Goal: Obtain resource: Download file/media

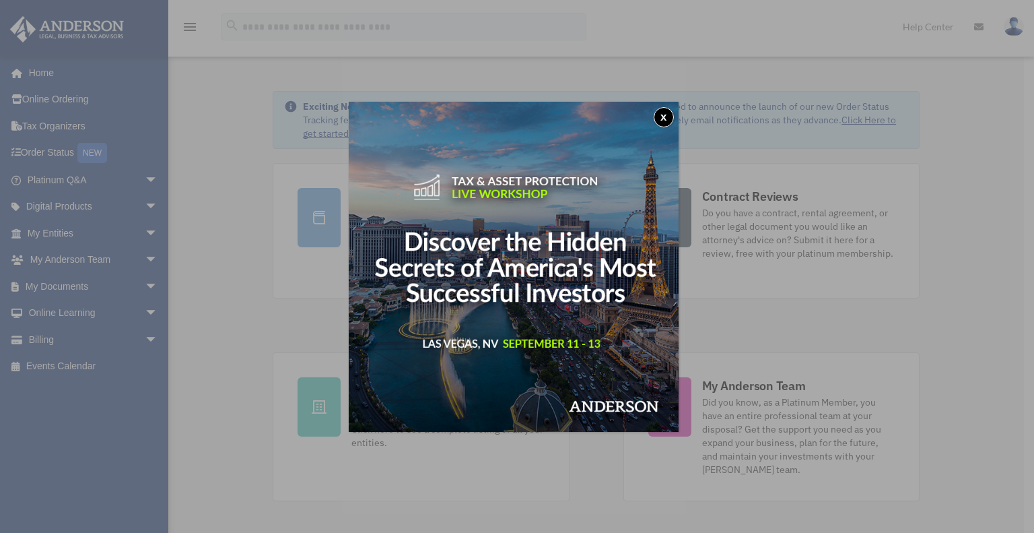
click at [668, 119] on button "x" at bounding box center [664, 117] width 20 height 20
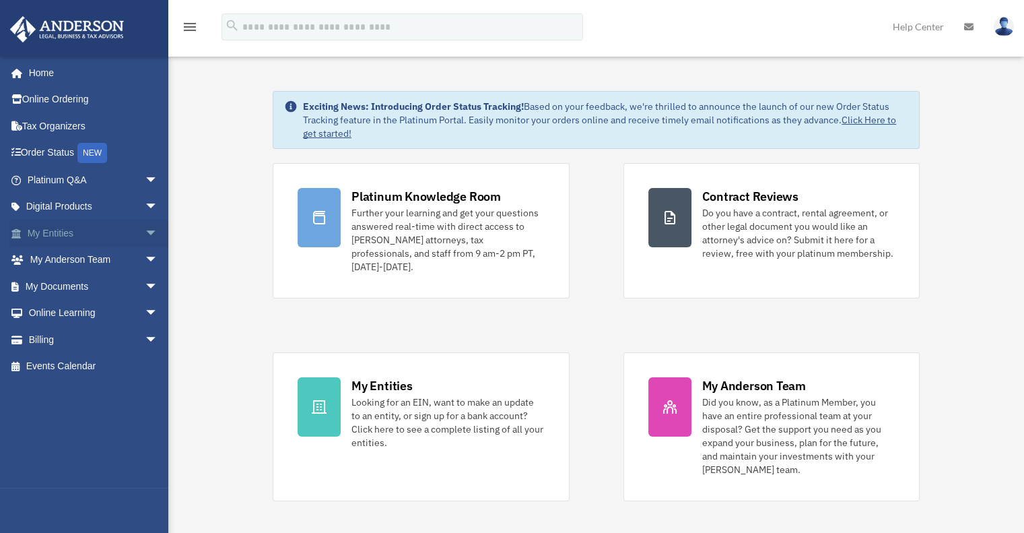
click at [145, 233] on span "arrow_drop_down" at bounding box center [158, 234] width 27 height 28
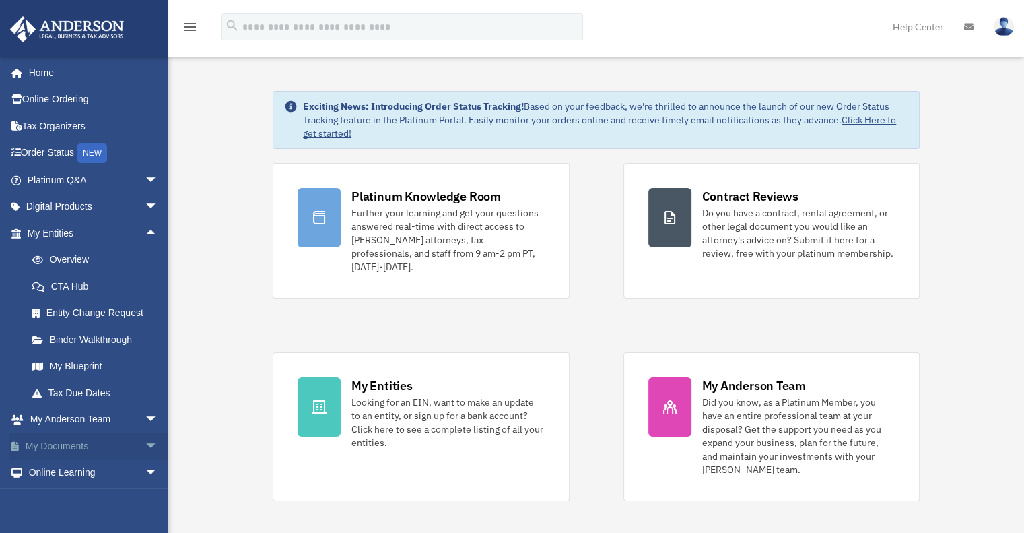
click at [85, 446] on link "My Documents arrow_drop_down" at bounding box center [93, 445] width 169 height 27
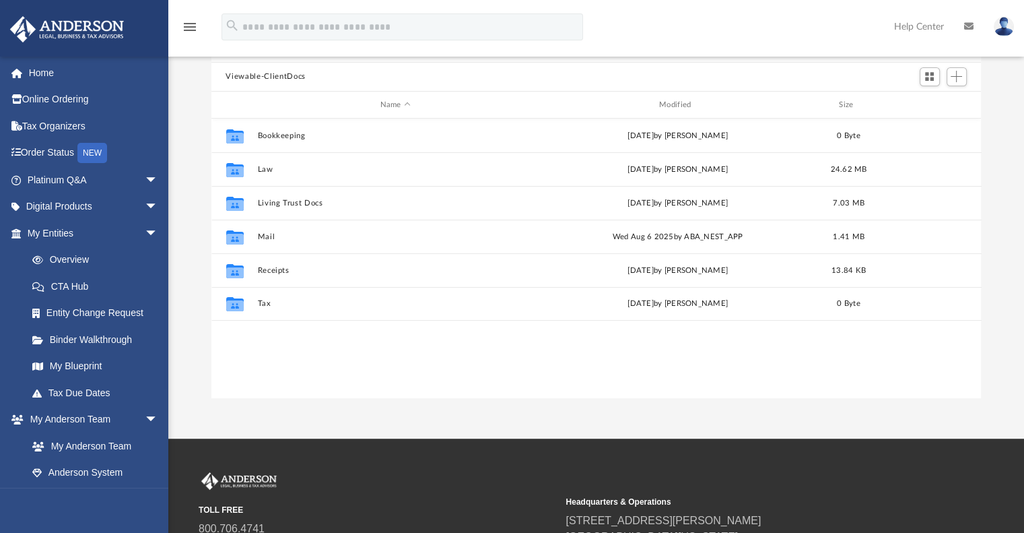
scroll to position [296, 760]
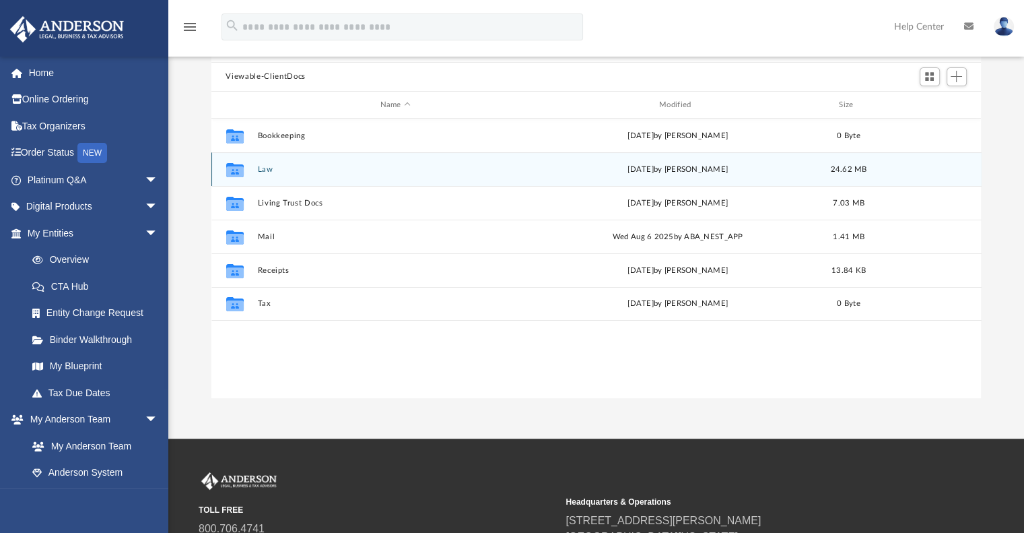
click at [272, 168] on button "Law" at bounding box center [395, 169] width 276 height 9
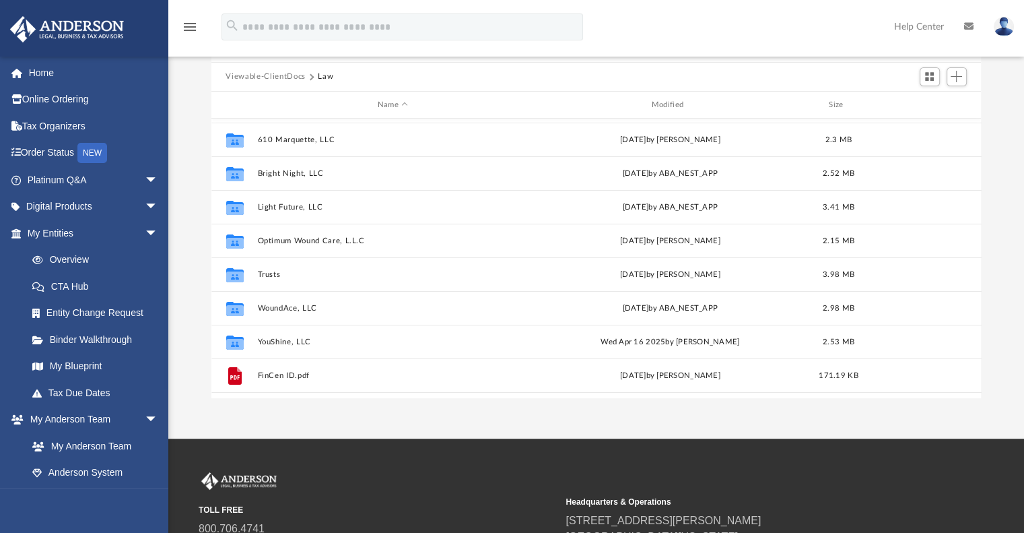
scroll to position [92, 0]
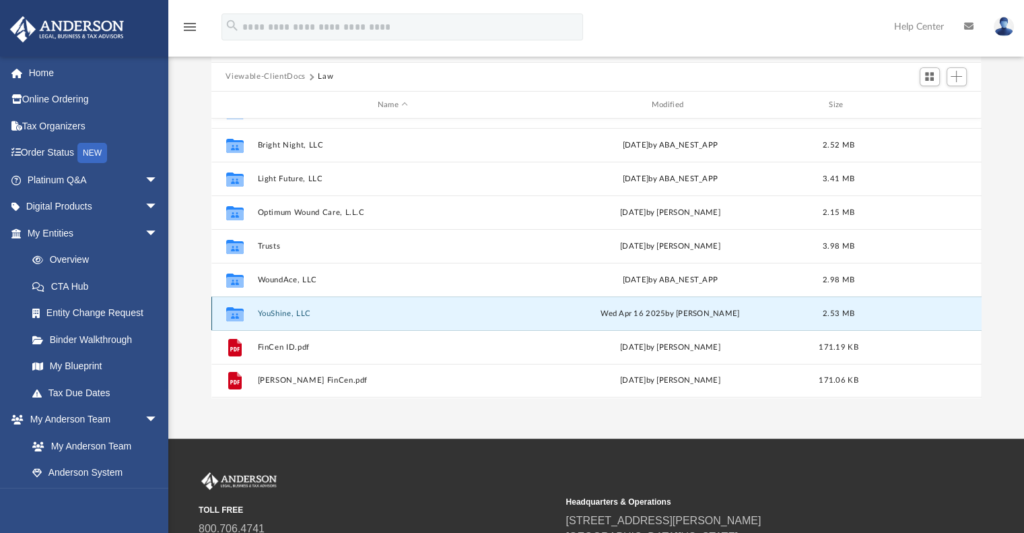
click at [286, 312] on button "YouShine, LLC" at bounding box center [392, 313] width 271 height 9
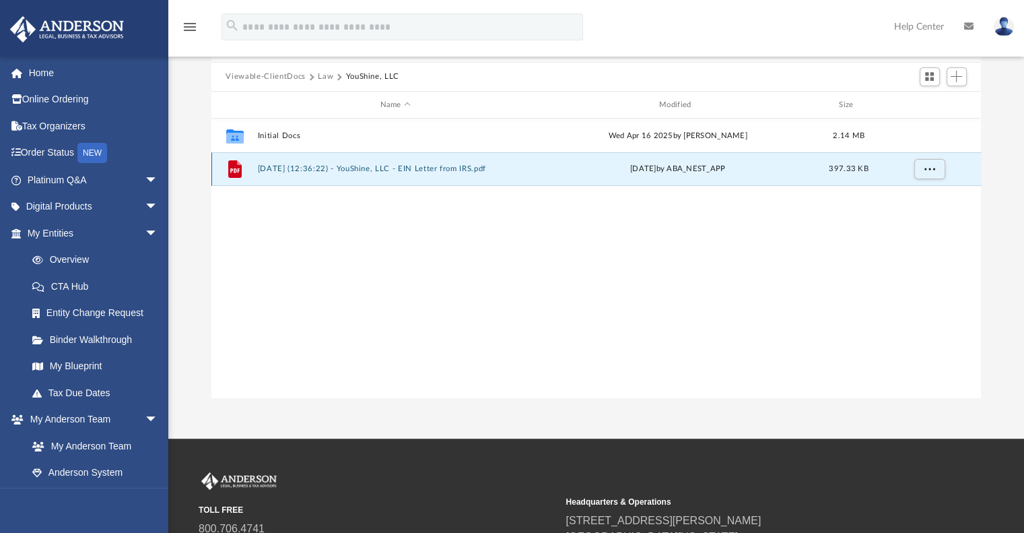
click at [417, 169] on button "2025.02.27 (12:36:22) - YouShine, LLC - EIN Letter from IRS.pdf" at bounding box center [395, 169] width 276 height 9
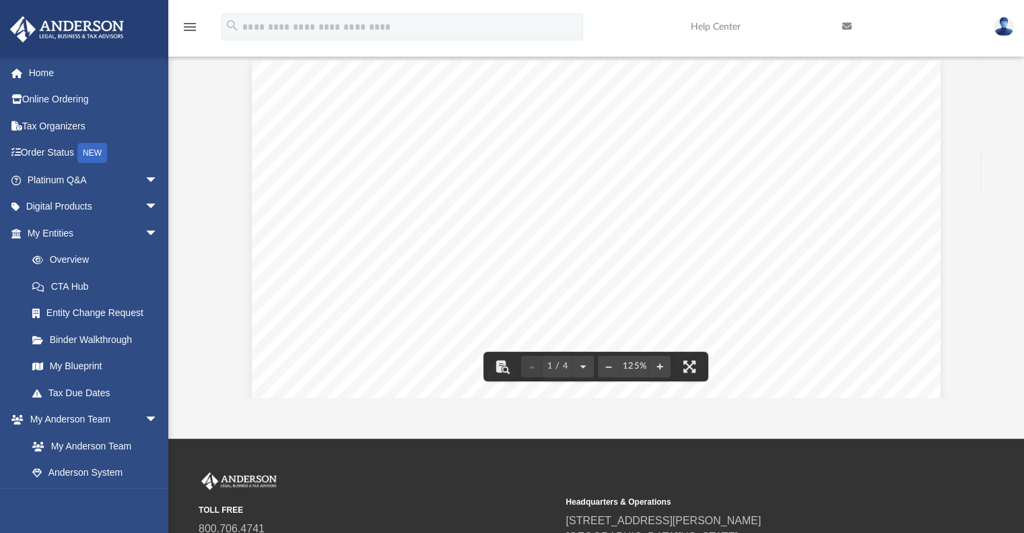
click at [741, 189] on div "Page 1" at bounding box center [596, 504] width 689 height 889
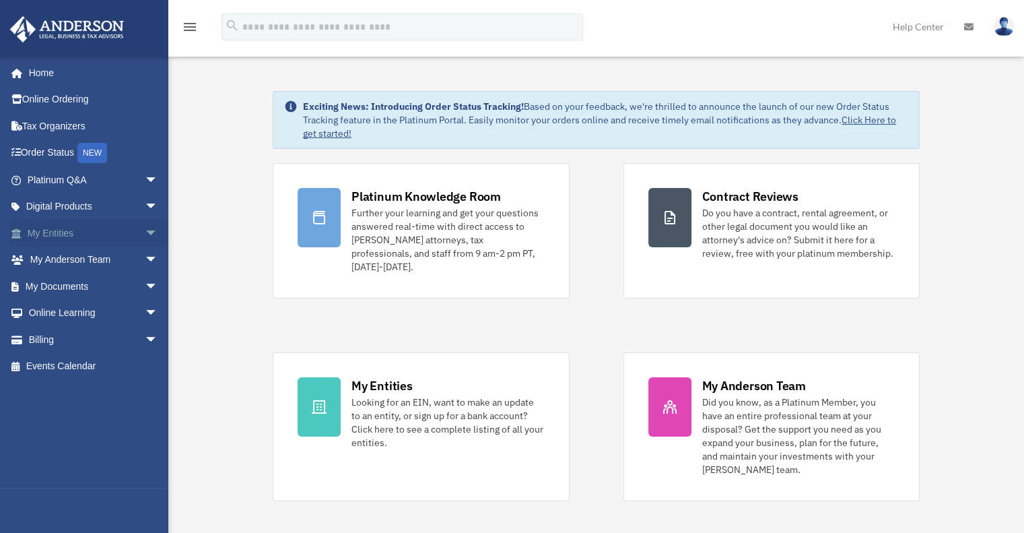
click at [52, 230] on link "My Entities arrow_drop_down" at bounding box center [93, 233] width 169 height 27
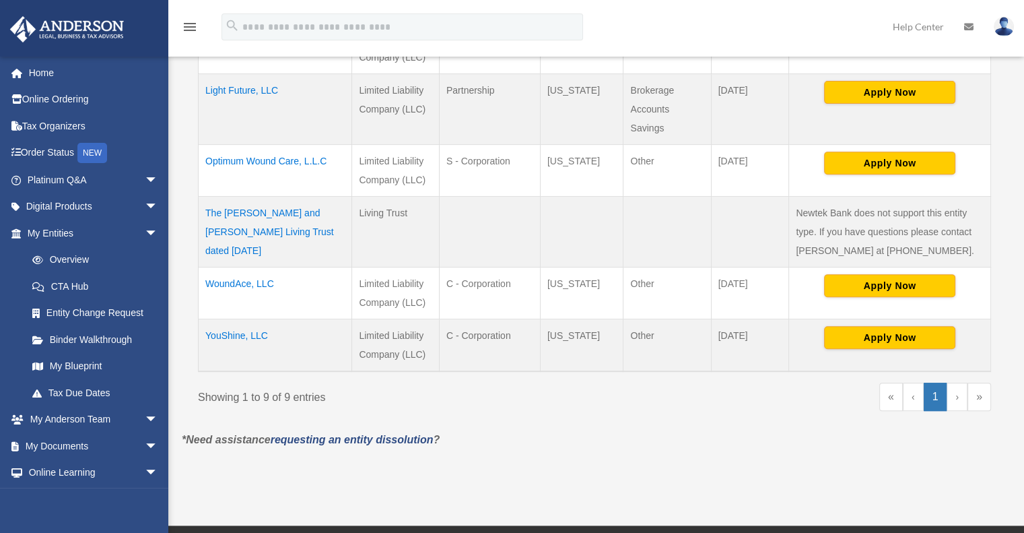
scroll to position [556, 0]
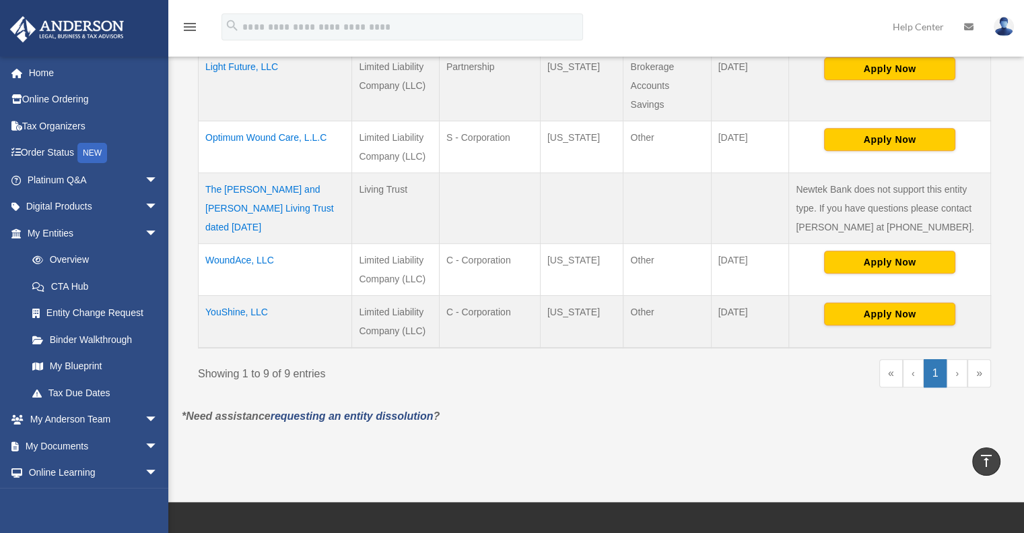
click at [242, 311] on td "YouShine, LLC" at bounding box center [276, 321] width 154 height 53
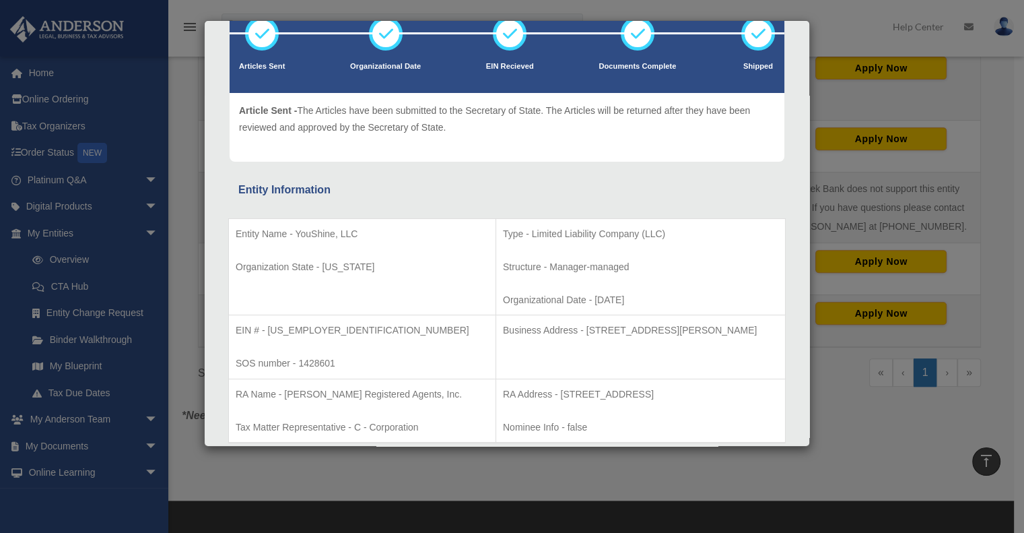
scroll to position [259, 0]
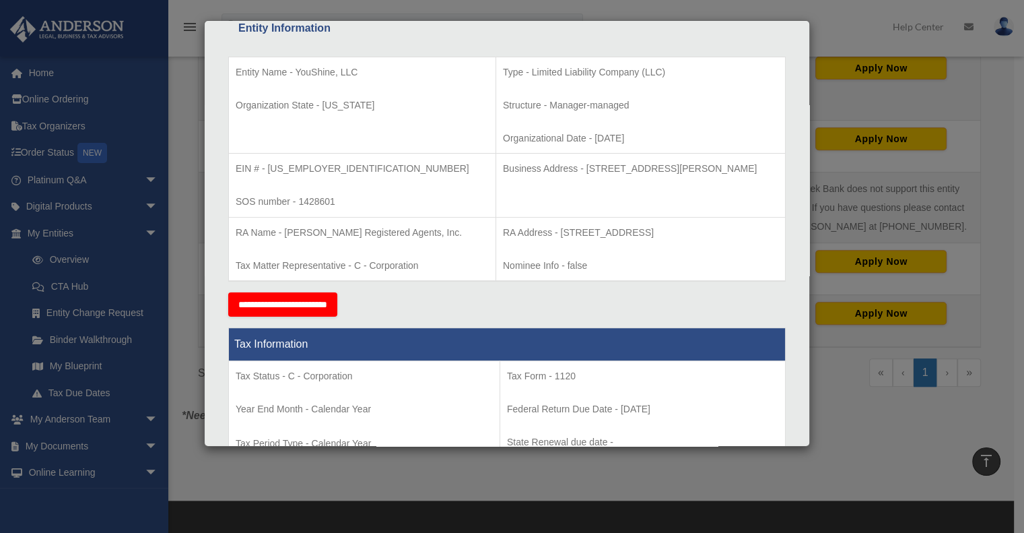
click at [306, 166] on p "EIN # - 33-3366750" at bounding box center [362, 168] width 253 height 17
drag, startPoint x: 267, startPoint y: 166, endPoint x: 321, endPoint y: 166, distance: 53.2
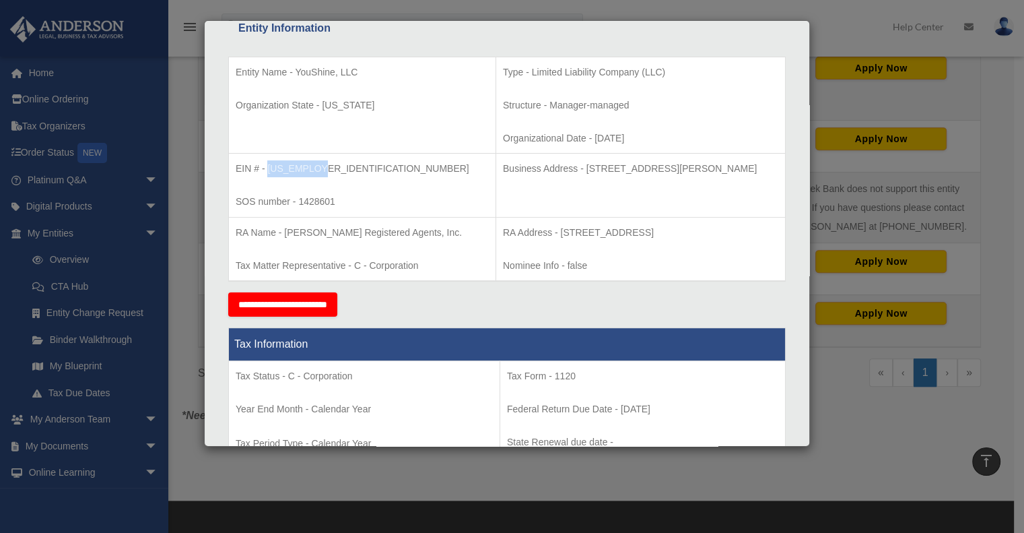
click at [321, 166] on p "EIN # - 33-3366750" at bounding box center [362, 168] width 253 height 17
click at [306, 166] on p "EIN # - 33-3366750" at bounding box center [362, 168] width 253 height 17
drag, startPoint x: 316, startPoint y: 165, endPoint x: 268, endPoint y: 164, distance: 47.8
click at [268, 164] on p "EIN # - 33-3366750" at bounding box center [362, 168] width 253 height 17
copy p "[US_EMPLOYER_IDENTIFICATION_NUMBER]"
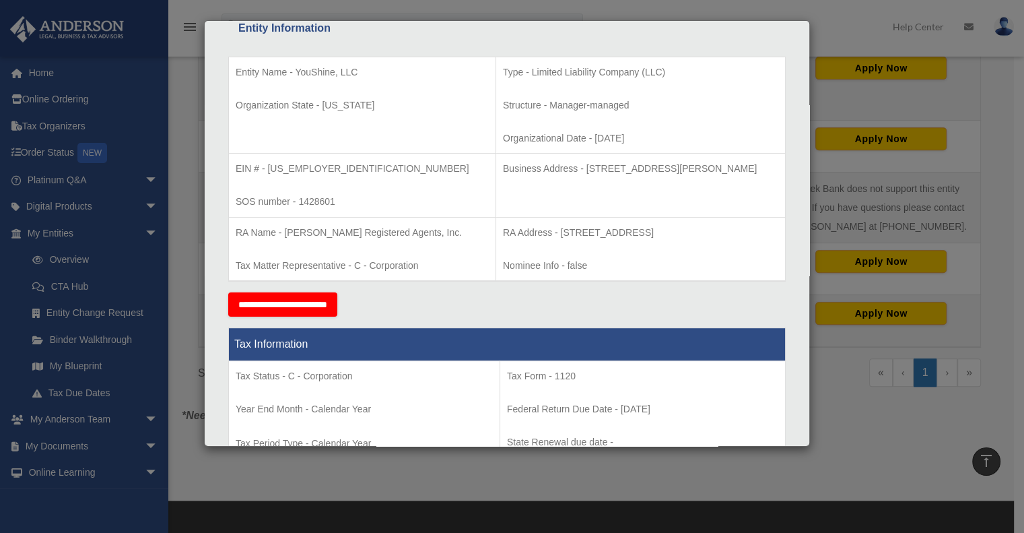
click at [877, 29] on div "Details × Articles Sent Organizational Date" at bounding box center [512, 266] width 1024 height 533
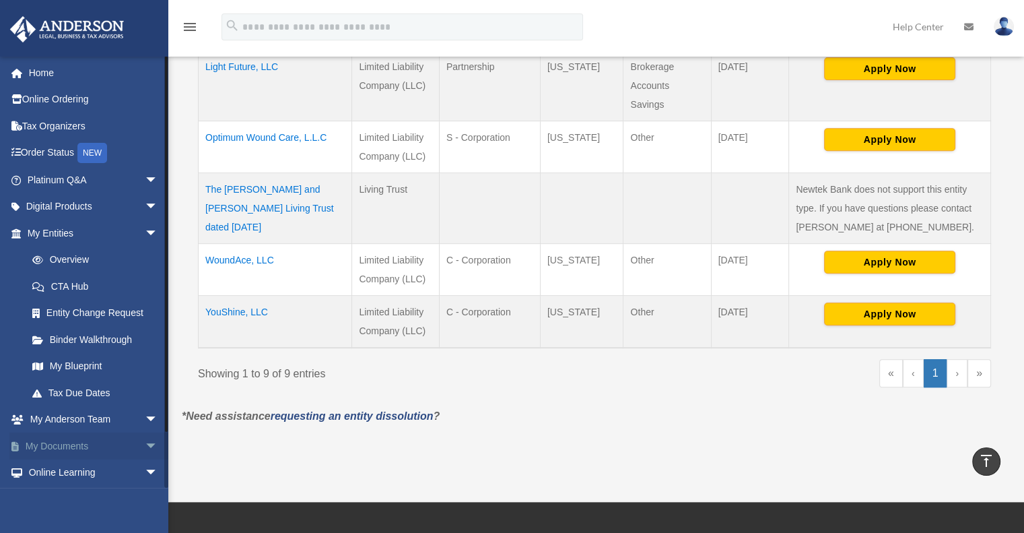
click at [71, 446] on link "My Documents arrow_drop_down" at bounding box center [93, 445] width 169 height 27
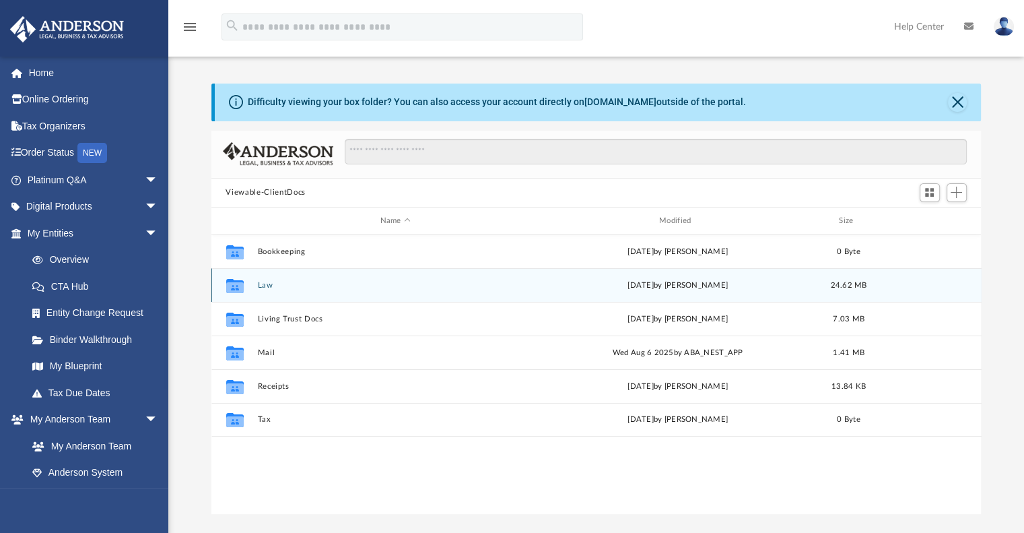
scroll to position [296, 760]
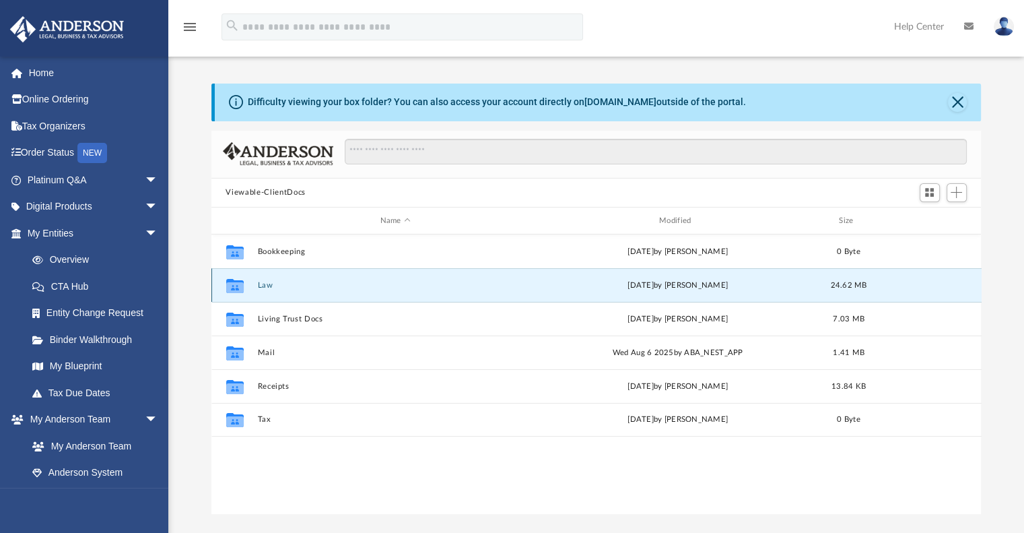
click at [266, 285] on button "Law" at bounding box center [395, 285] width 276 height 9
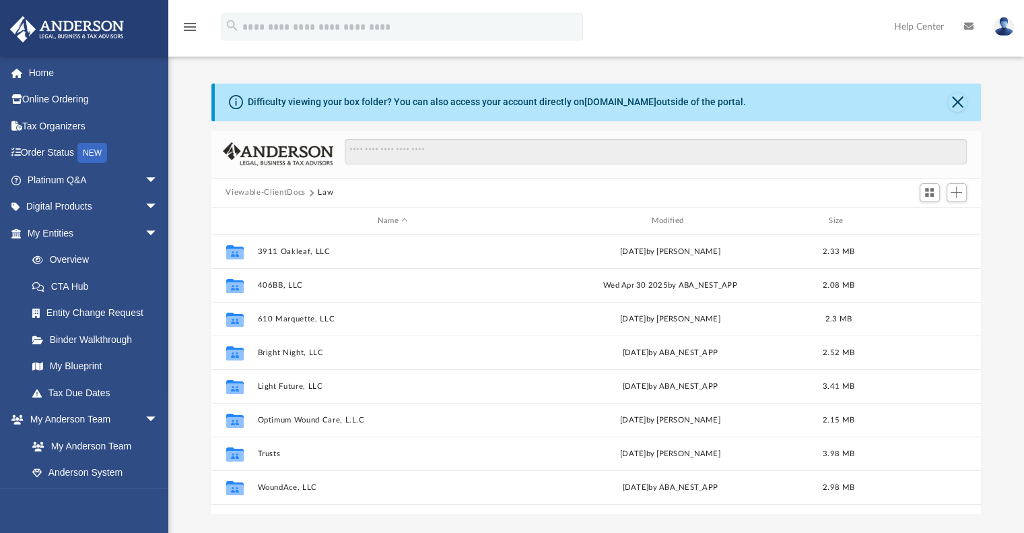
click at [976, 454] on div "Scroll to top vertical_align_top" at bounding box center [986, 461] width 28 height 28
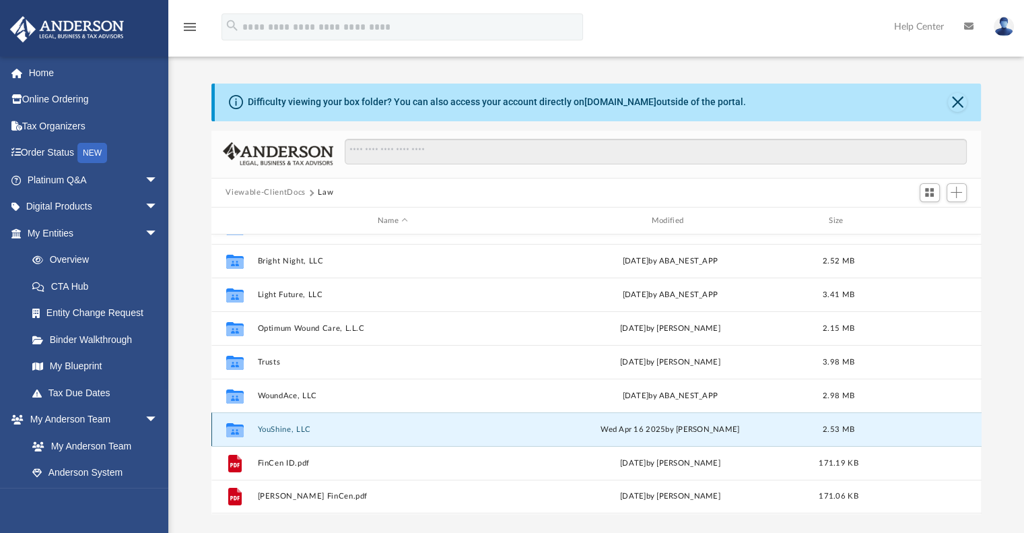
click at [287, 430] on button "YouShine, LLC" at bounding box center [392, 429] width 271 height 9
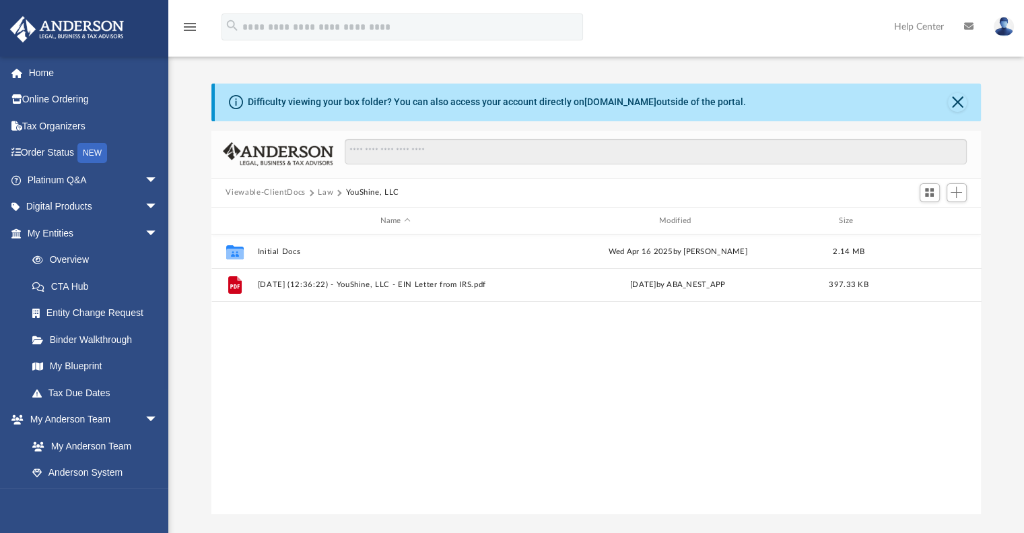
scroll to position [0, 0]
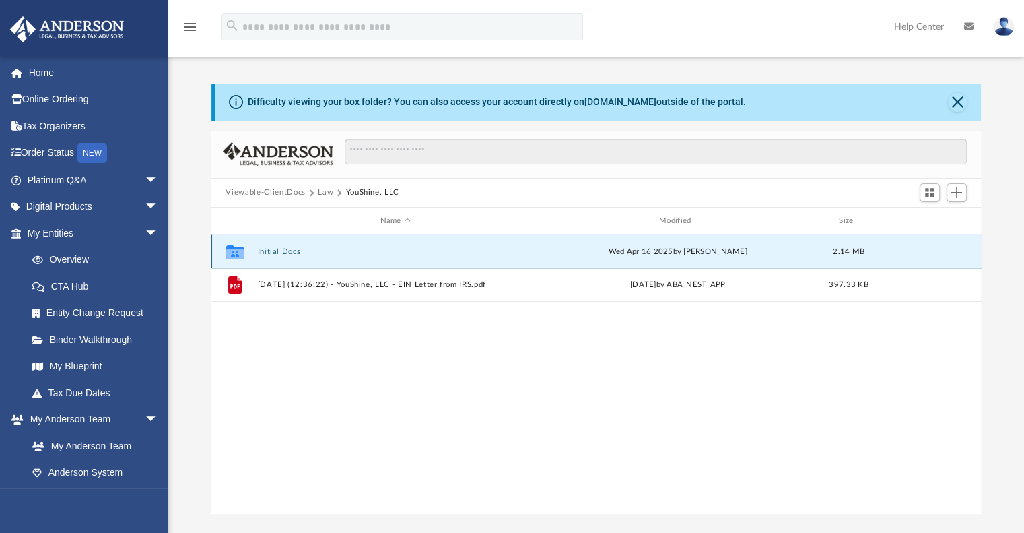
click at [277, 253] on button "Initial Docs" at bounding box center [395, 251] width 276 height 9
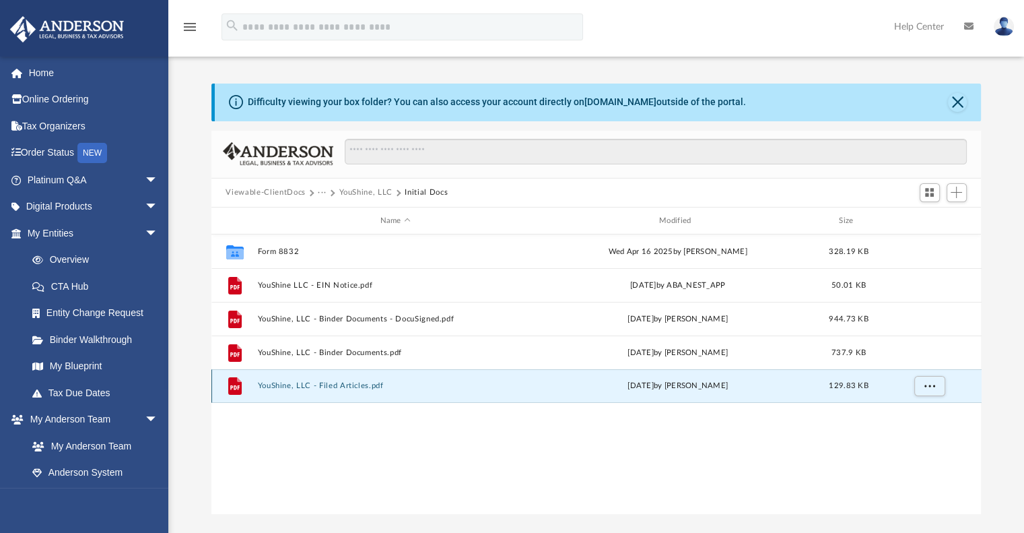
click at [367, 384] on button "YouShine, LLC - Filed Articles.pdf" at bounding box center [395, 386] width 276 height 9
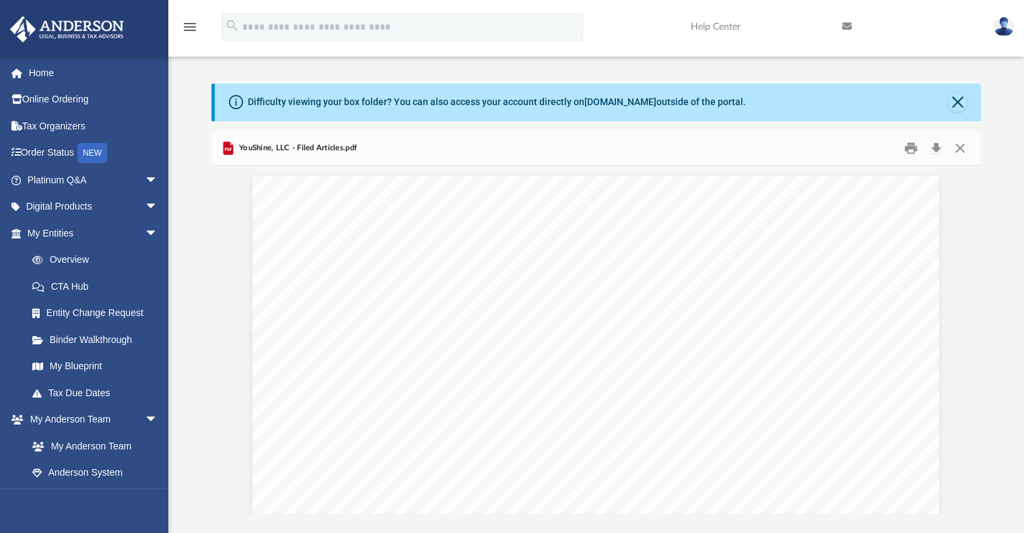
click at [795, 226] on span "1428601.06" at bounding box center [794, 223] width 57 height 11
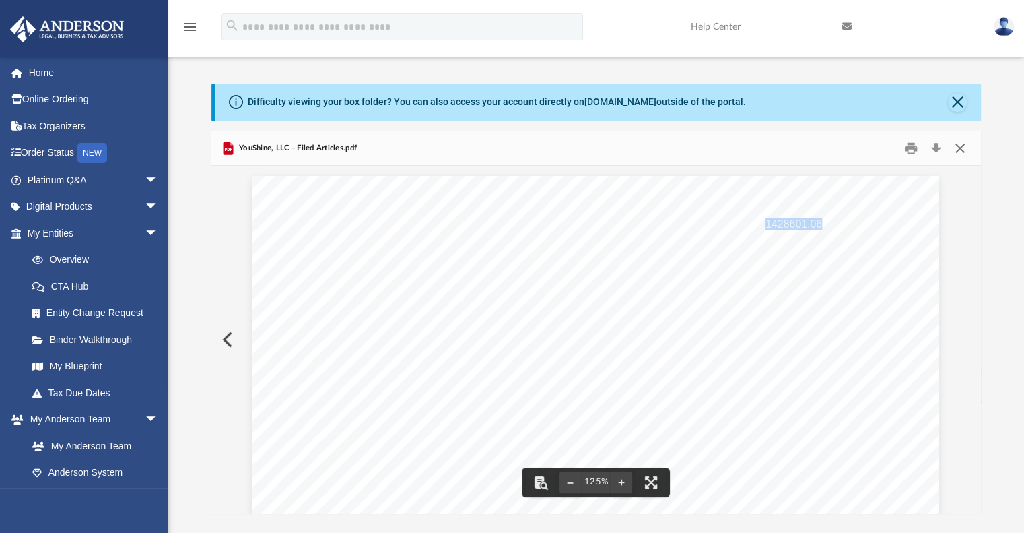
click at [958, 147] on button "Close" at bounding box center [960, 147] width 24 height 21
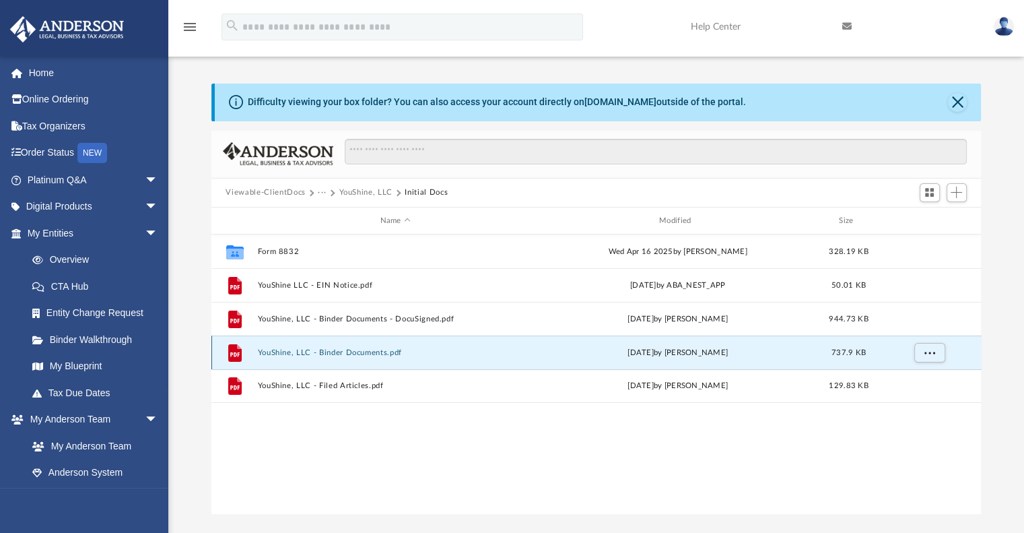
click at [361, 352] on button "YouShine, LLC - Binder Documents.pdf" at bounding box center [395, 352] width 276 height 9
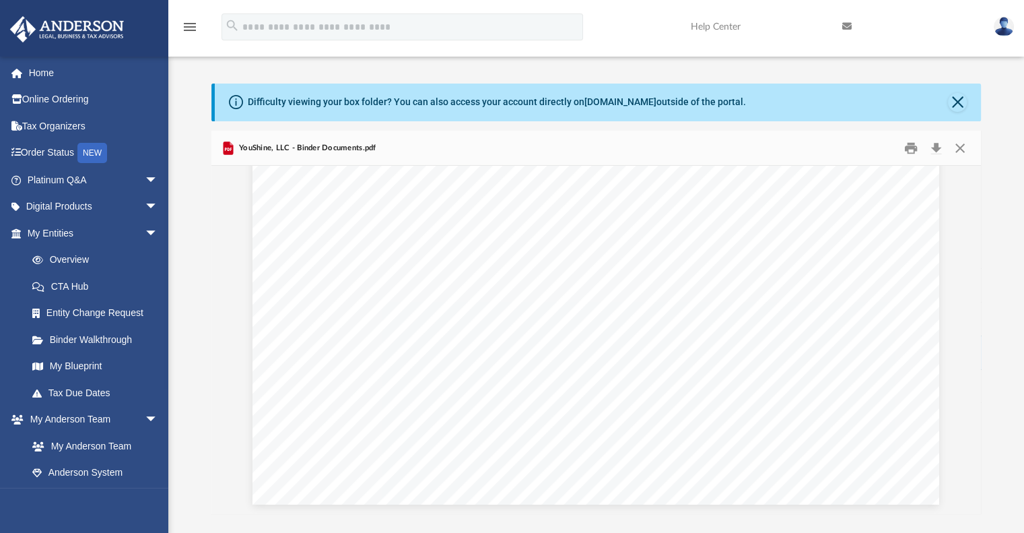
scroll to position [40100, 0]
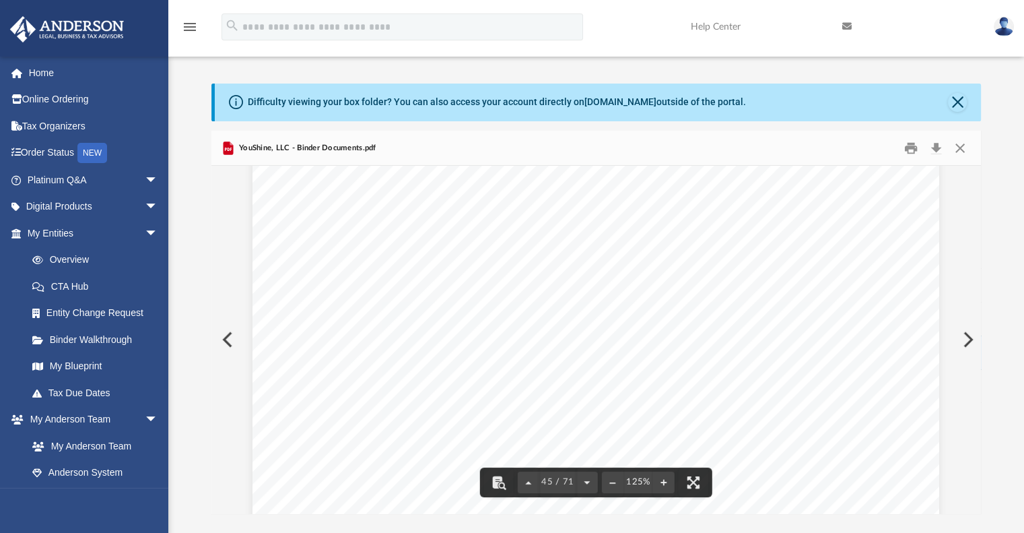
click at [974, 356] on button "Preview" at bounding box center [967, 340] width 30 height 38
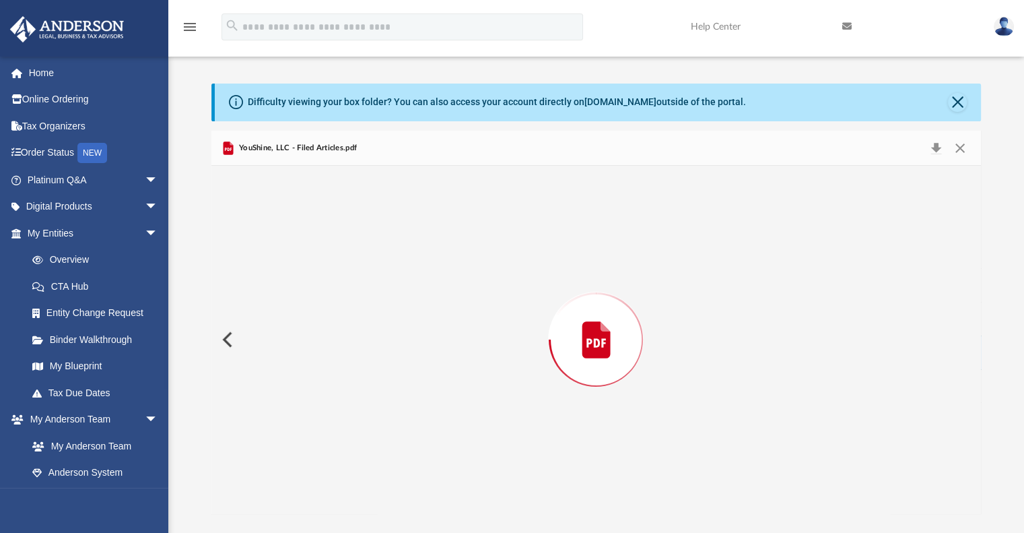
click at [974, 356] on div "Preview" at bounding box center [596, 339] width 770 height 347
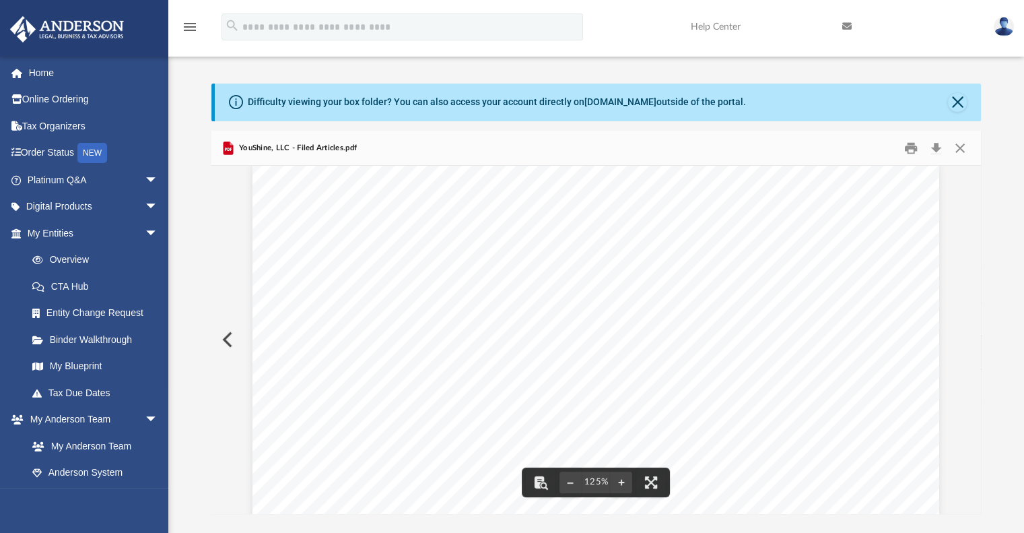
scroll to position [15, 0]
click at [959, 145] on button "Close" at bounding box center [960, 147] width 24 height 21
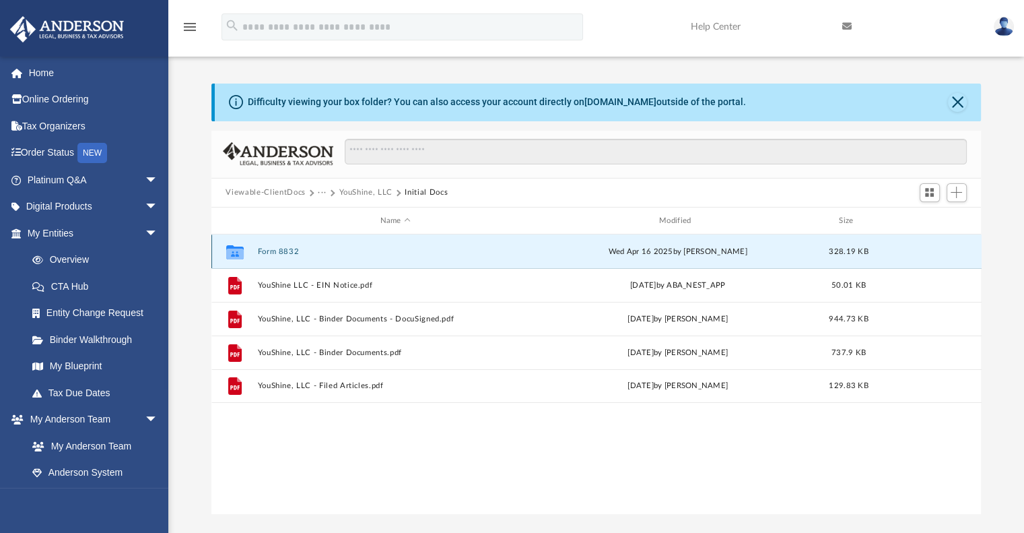
click at [292, 247] on button "Form 8832" at bounding box center [395, 251] width 276 height 9
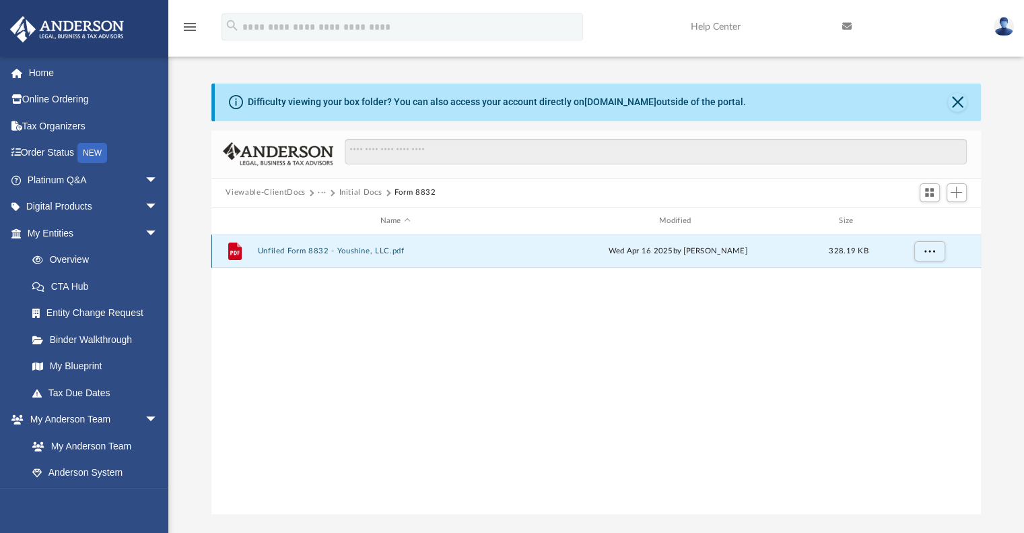
click at [365, 249] on button "Unfiled Form 8832 - Youshine, LLC.pdf" at bounding box center [395, 251] width 276 height 9
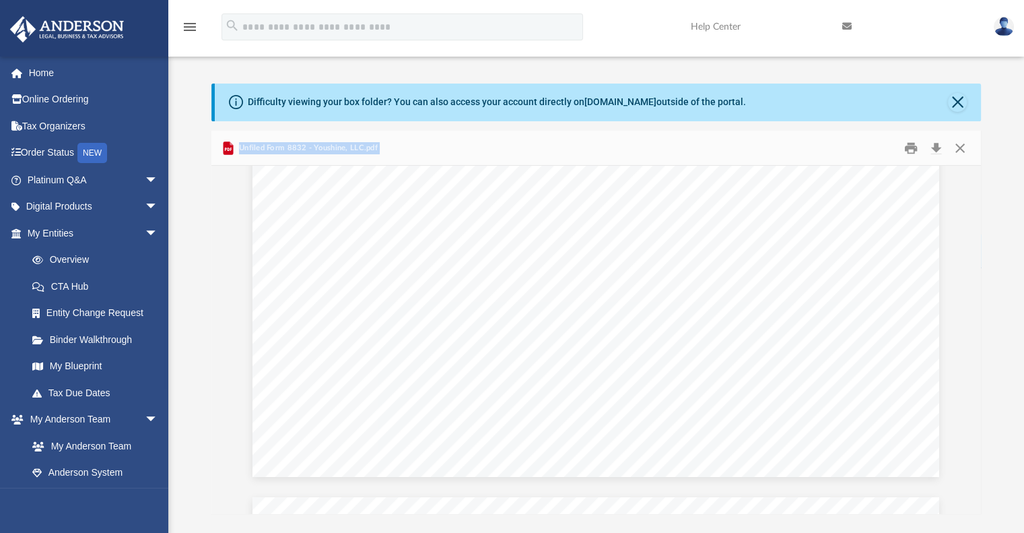
scroll to position [0, 0]
click at [962, 146] on button "Close" at bounding box center [960, 147] width 24 height 21
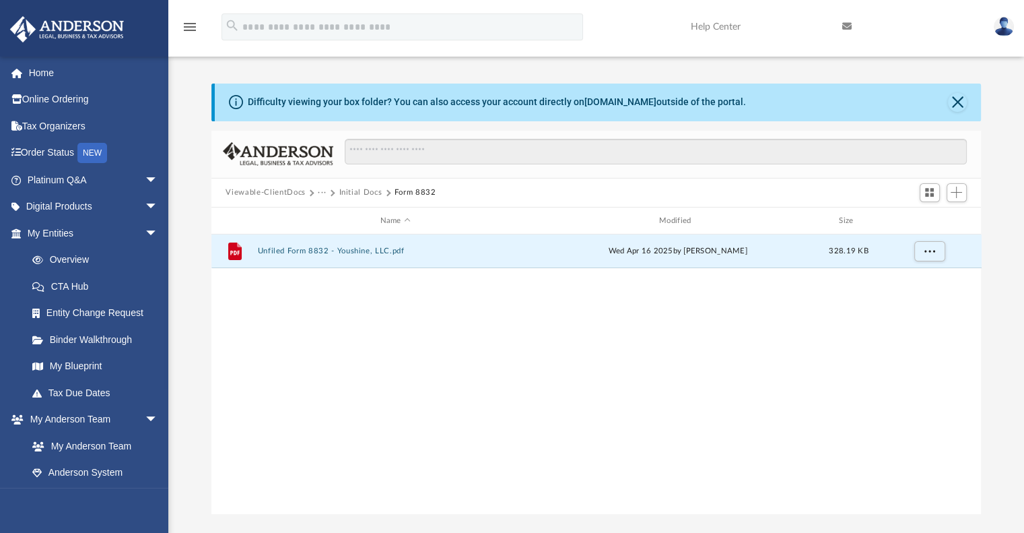
click at [351, 189] on button "Initial Docs" at bounding box center [360, 193] width 43 height 12
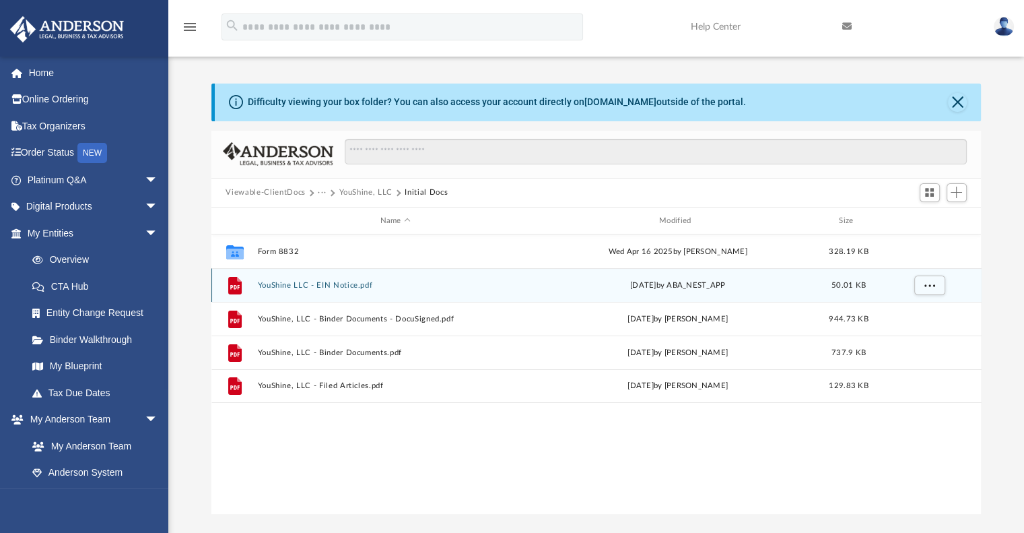
click at [339, 283] on button "YouShine LLC - EIN Notice.pdf" at bounding box center [395, 285] width 276 height 9
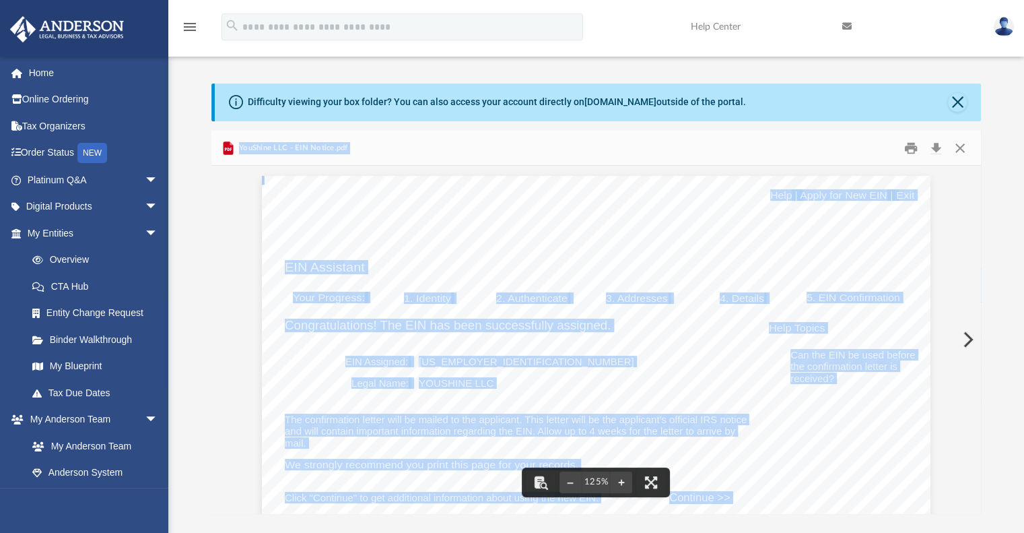
click at [955, 100] on button "Close" at bounding box center [957, 102] width 19 height 19
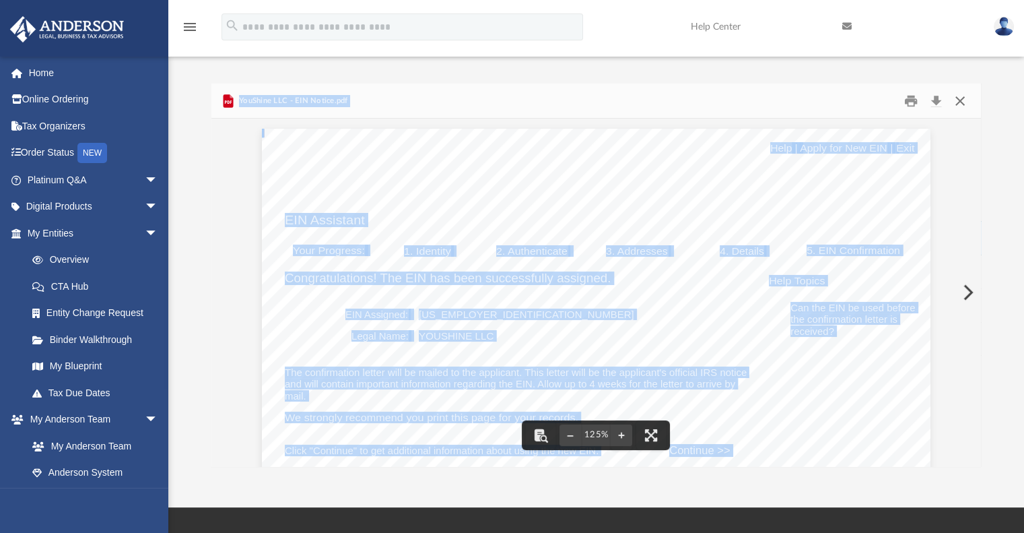
click at [956, 99] on button "Close" at bounding box center [960, 100] width 24 height 21
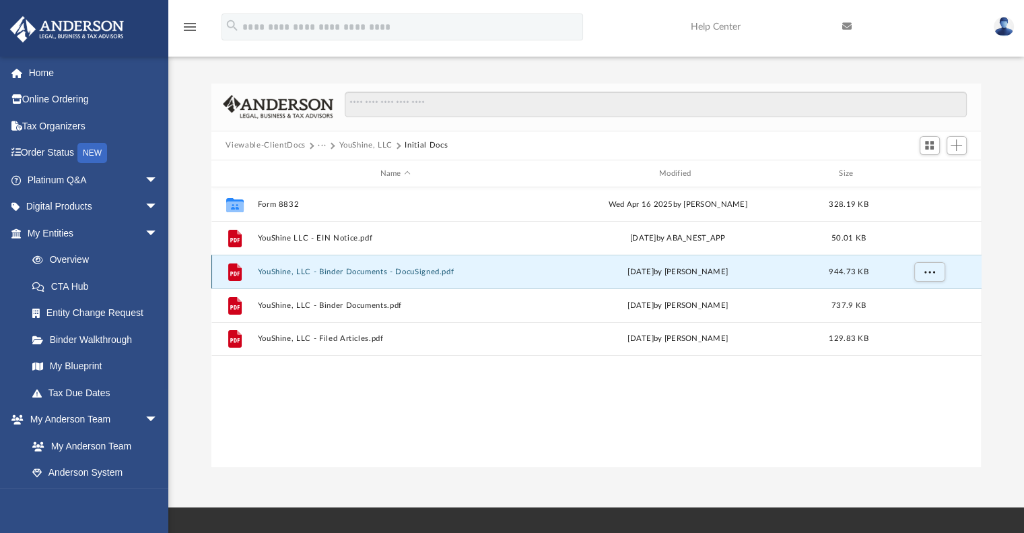
click at [358, 273] on button "YouShine, LLC - Binder Documents - DocuSigned.pdf" at bounding box center [395, 271] width 276 height 9
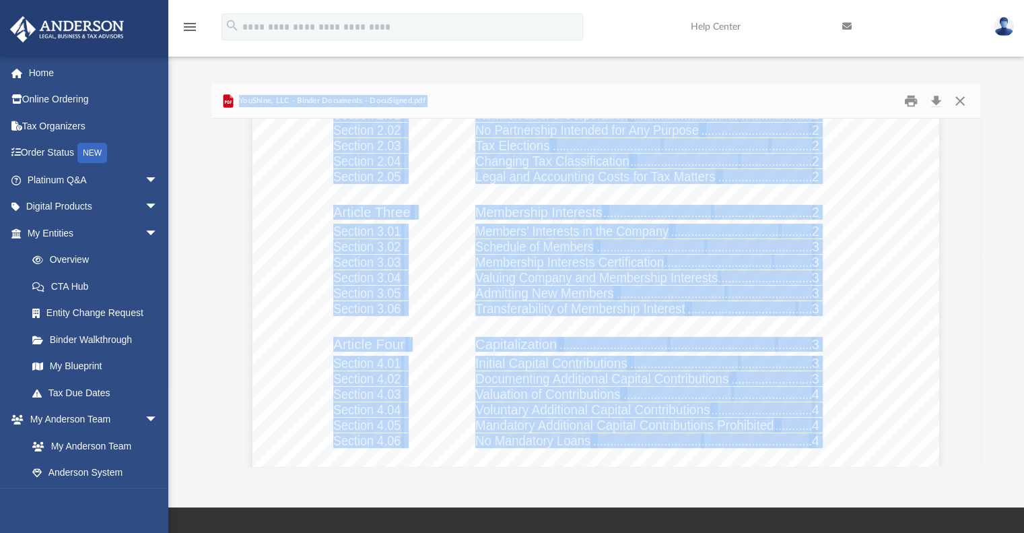
scroll to position [7434, 0]
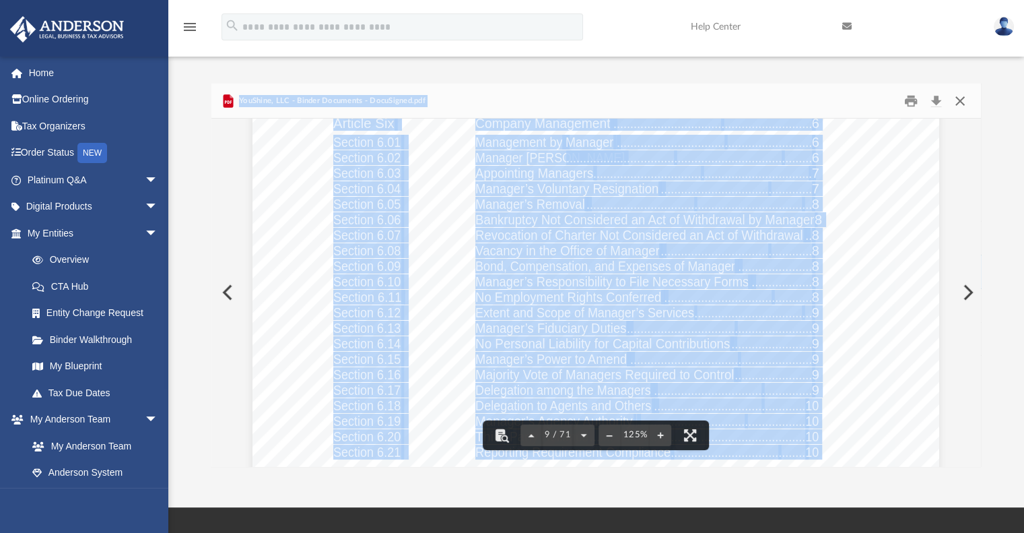
click at [959, 99] on button "Close" at bounding box center [960, 100] width 24 height 21
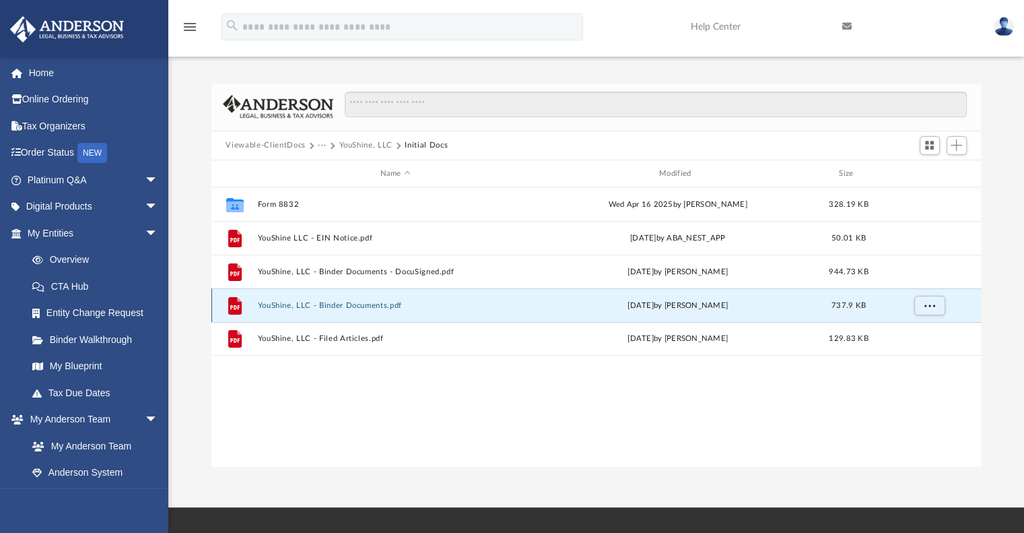
click at [323, 307] on button "YouShine, LLC - Binder Documents.pdf" at bounding box center [395, 305] width 276 height 9
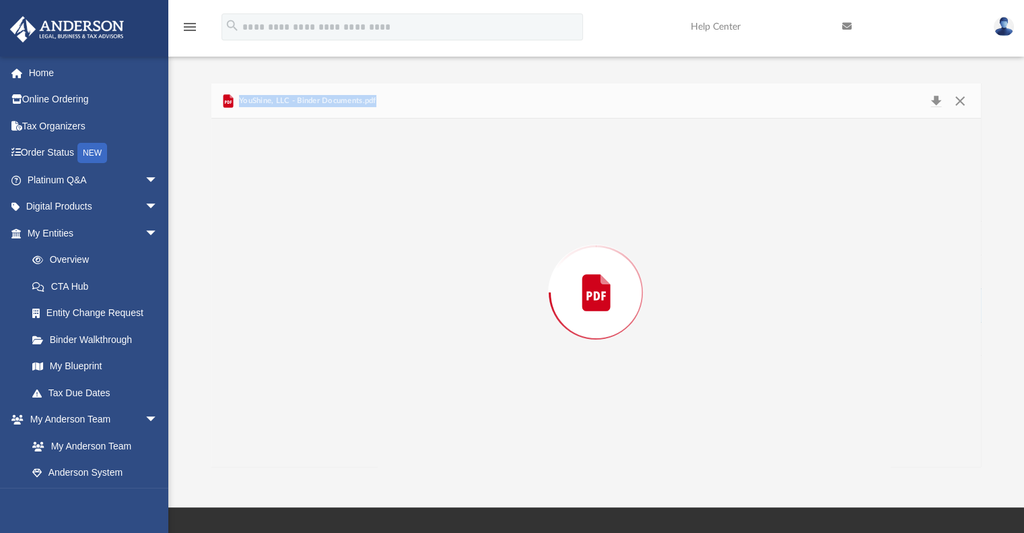
scroll to position [39996, 0]
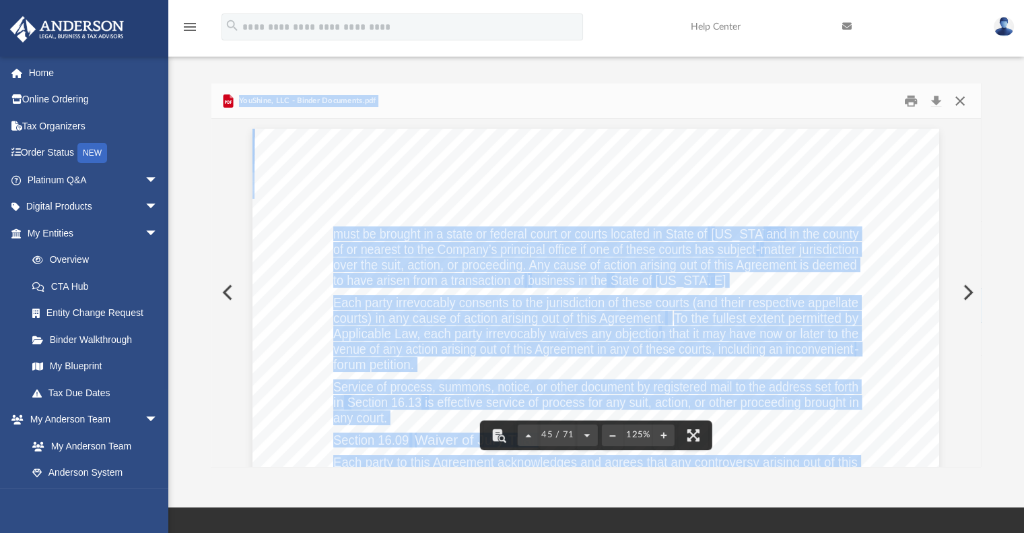
click at [962, 102] on button "Close" at bounding box center [960, 100] width 24 height 21
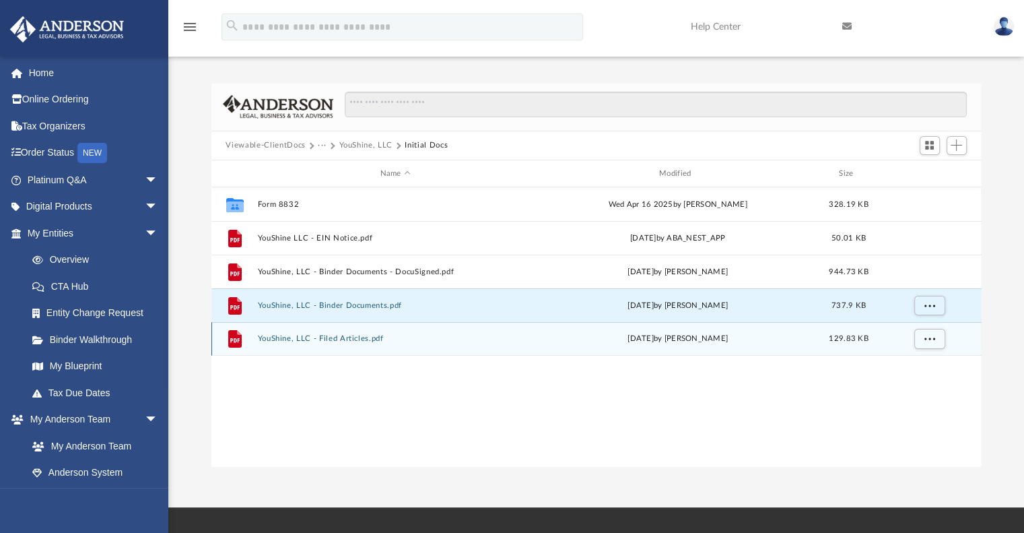
click at [347, 333] on div "File YouShine, LLC - Filed Articles.pdf [DATE] by [PERSON_NAME] 129.83 KB" at bounding box center [596, 339] width 770 height 34
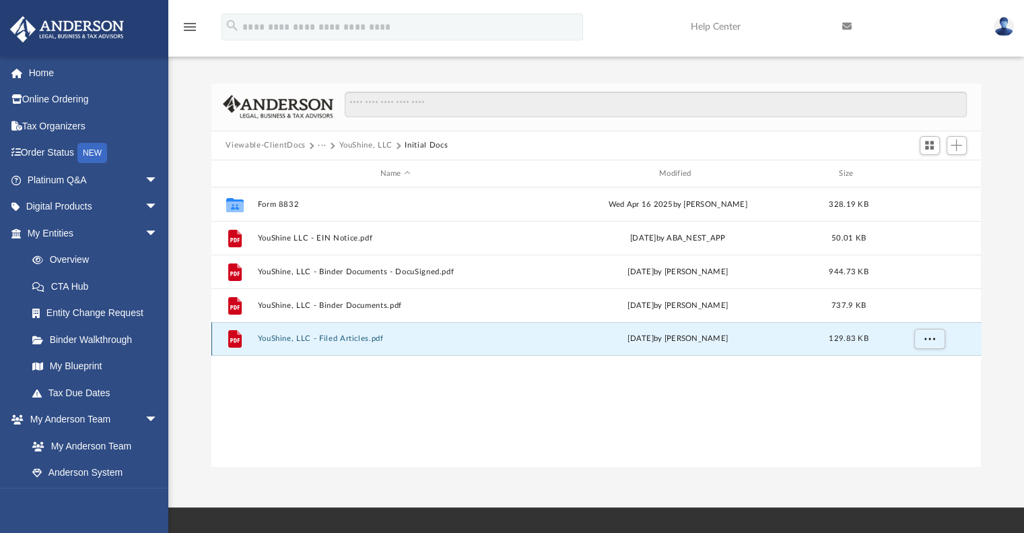
click at [343, 338] on button "YouShine, LLC - Filed Articles.pdf" at bounding box center [395, 339] width 276 height 9
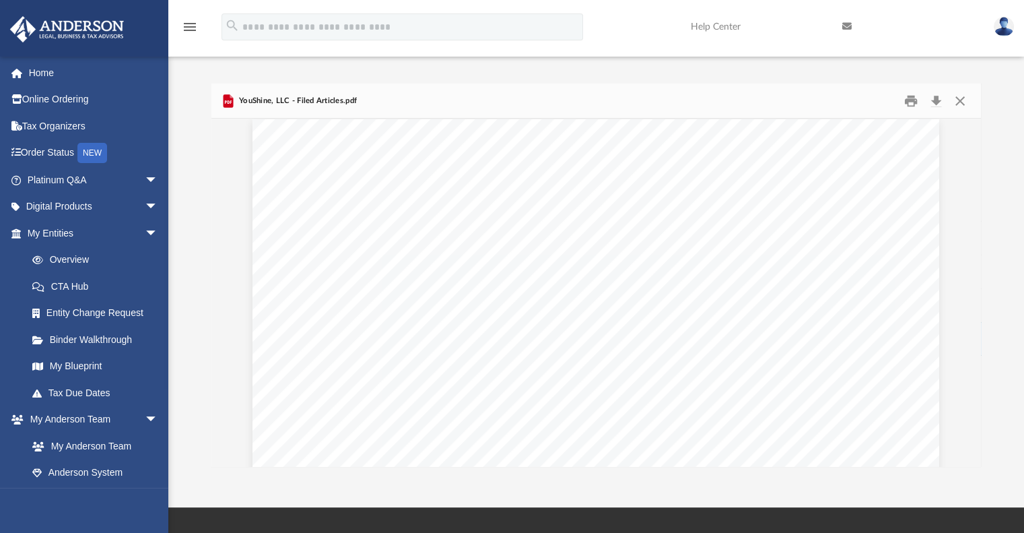
scroll to position [0, 0]
click at [932, 100] on button "Download" at bounding box center [936, 100] width 24 height 21
